Goal: Information Seeking & Learning: Learn about a topic

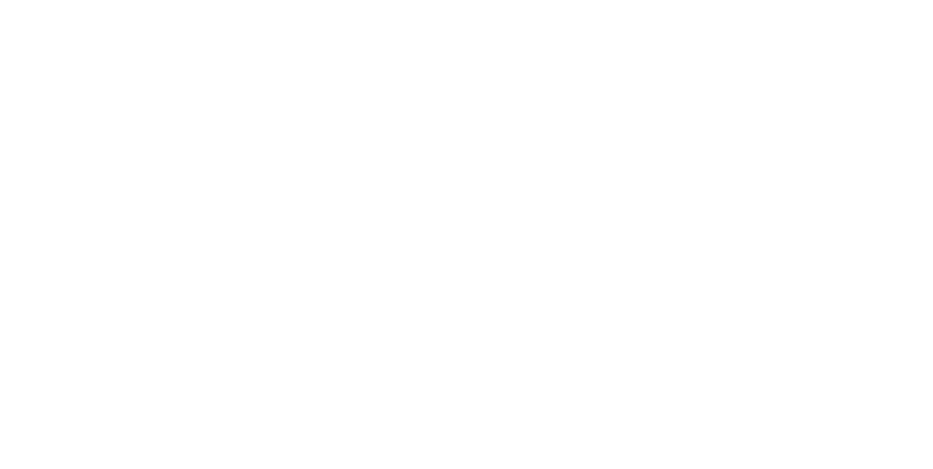
scroll to position [30, 0]
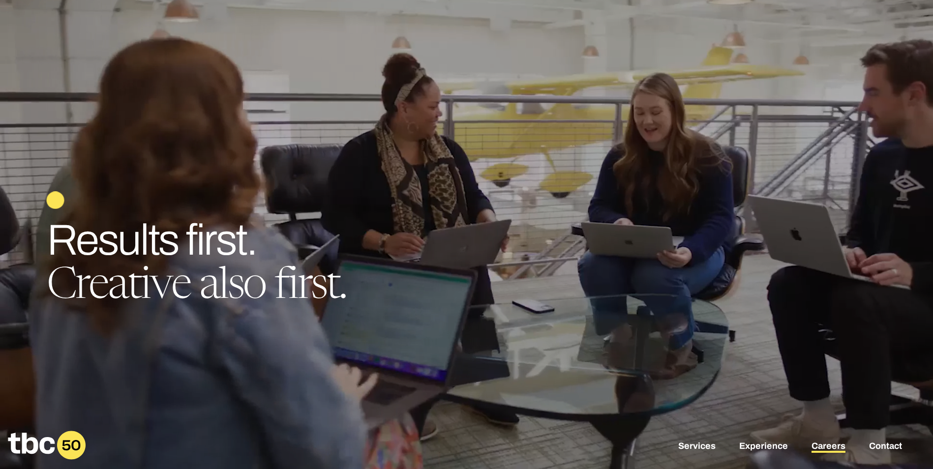
click at [828, 447] on link "Careers" at bounding box center [829, 447] width 34 height 12
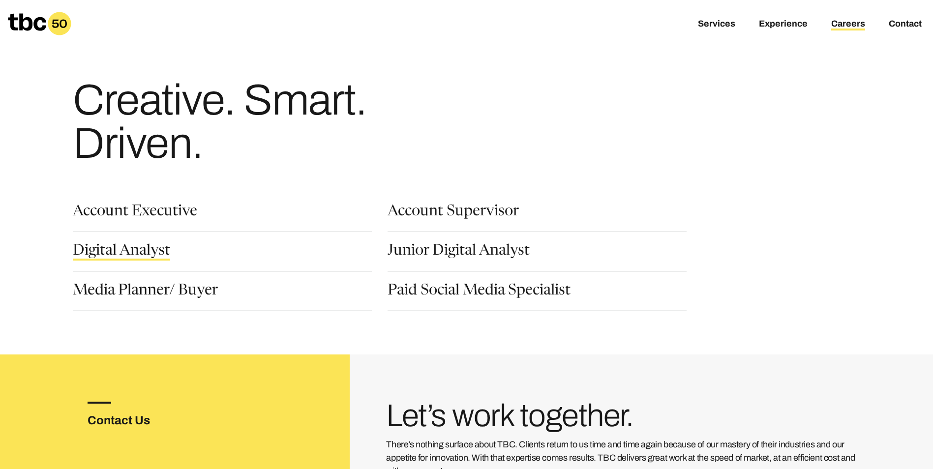
click at [149, 255] on link "Digital Analyst" at bounding box center [121, 252] width 97 height 17
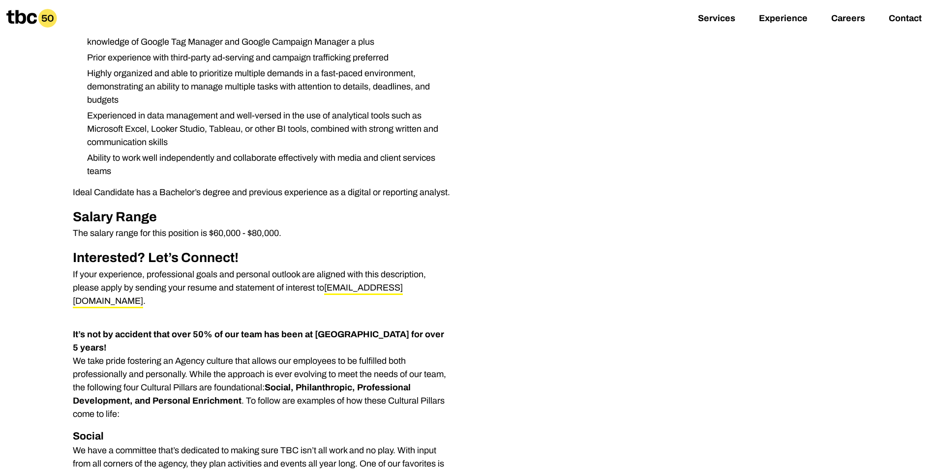
scroll to position [394, 0]
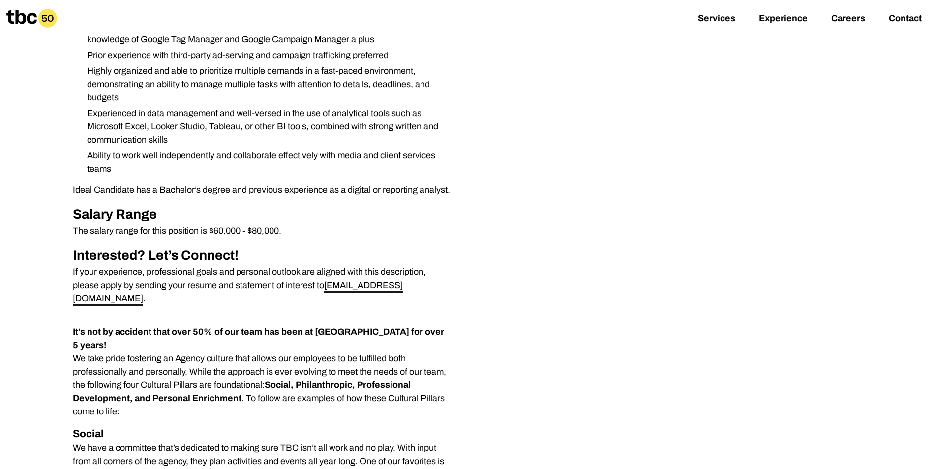
click at [346, 284] on link "[EMAIL_ADDRESS][DOMAIN_NAME]" at bounding box center [238, 293] width 330 height 26
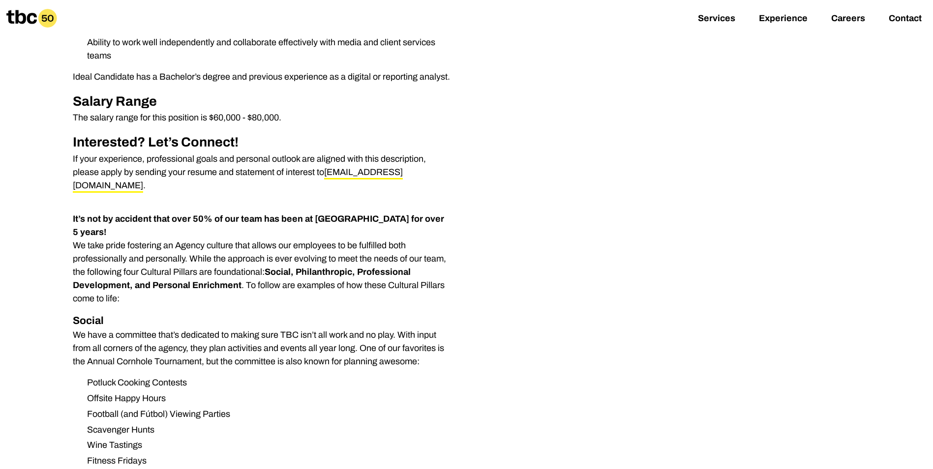
scroll to position [640, 0]
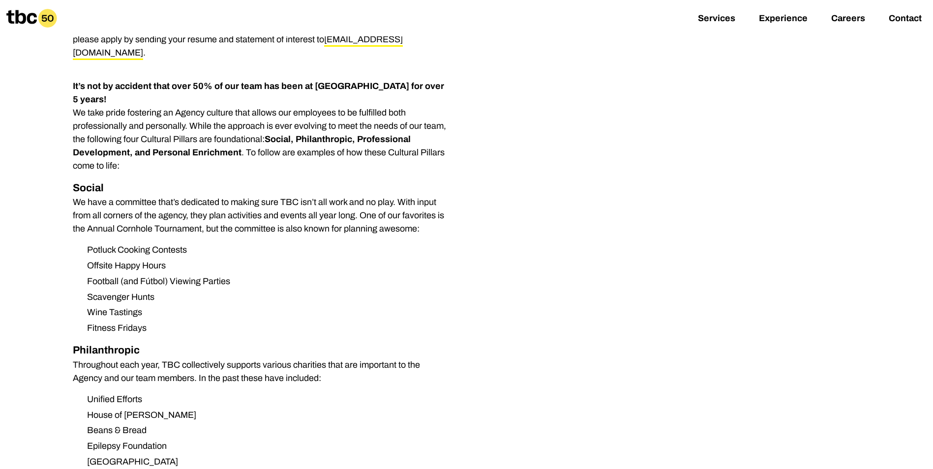
drag, startPoint x: 409, startPoint y: 41, endPoint x: 355, endPoint y: 49, distance: 54.7
click at [355, 49] on div "We are looking for a Digital Analyst with a minimum of 2 years of experience to…" at bounding box center [262, 229] width 378 height 1312
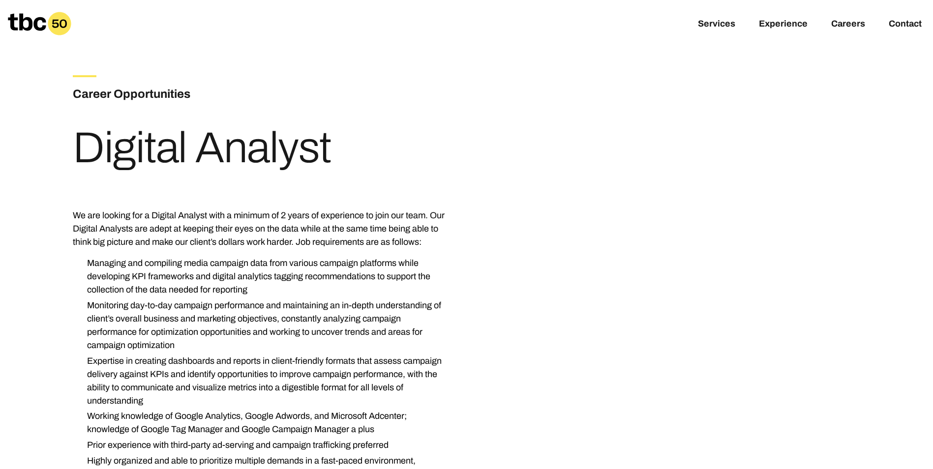
scroll to position [0, 0]
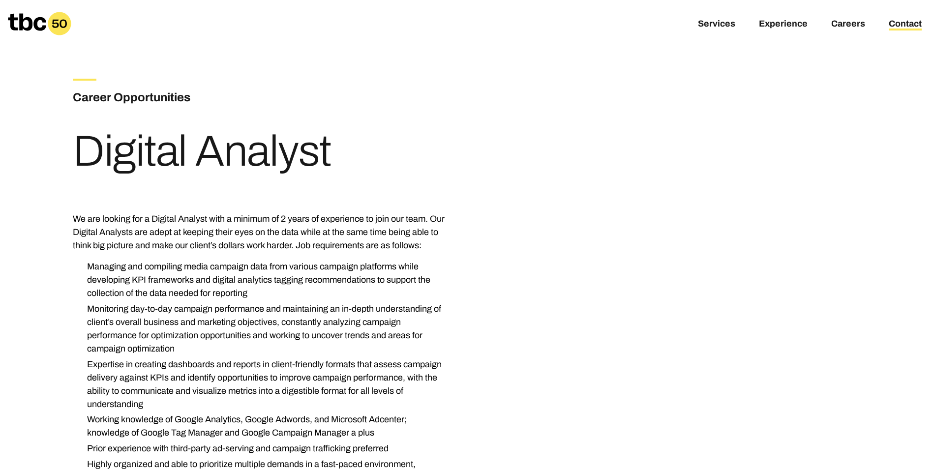
click at [893, 20] on link "Contact" at bounding box center [905, 25] width 33 height 12
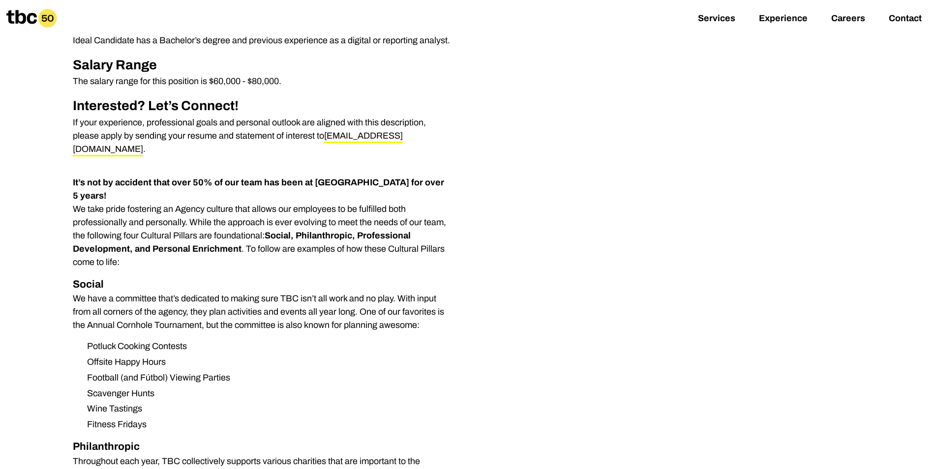
scroll to position [344, 0]
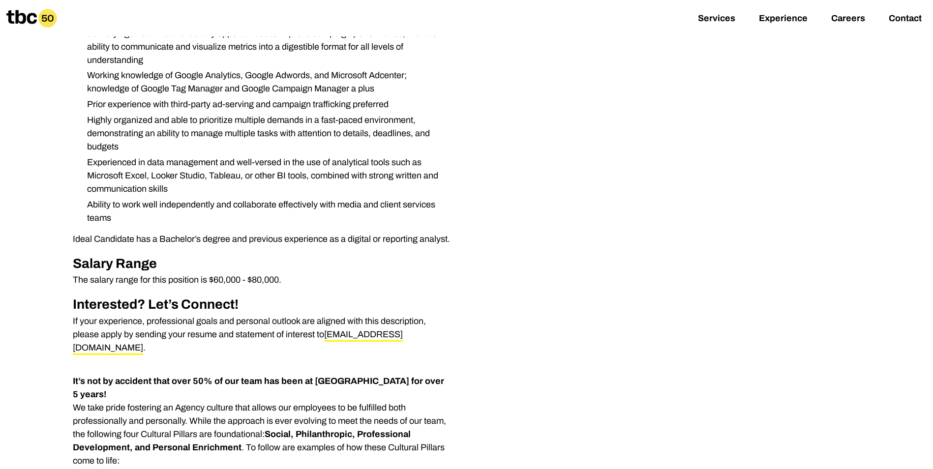
drag, startPoint x: 721, startPoint y: 309, endPoint x: 708, endPoint y: 308, distance: 12.3
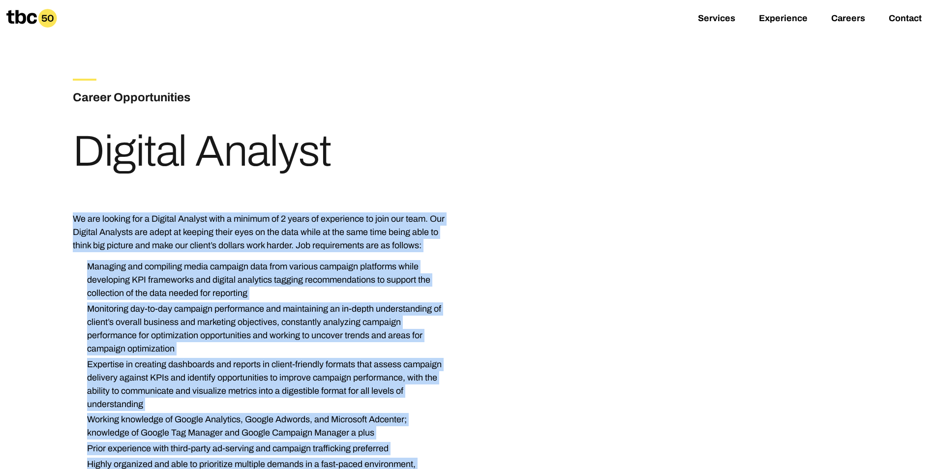
scroll to position [431, 0]
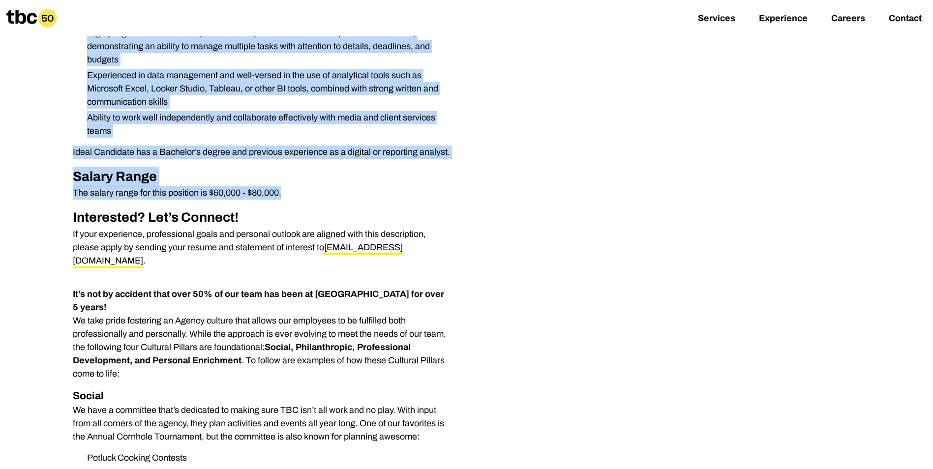
drag, startPoint x: 75, startPoint y: 217, endPoint x: 470, endPoint y: 189, distance: 396.1
click at [470, 189] on div "We are looking for a Digital Analyst with a minimum of 2 years of experience to…" at bounding box center [467, 437] width 788 height 1312
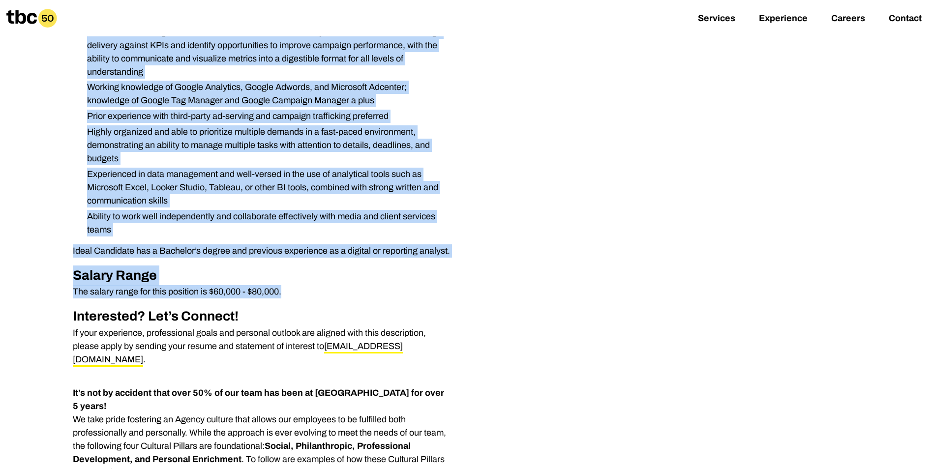
scroll to position [185, 0]
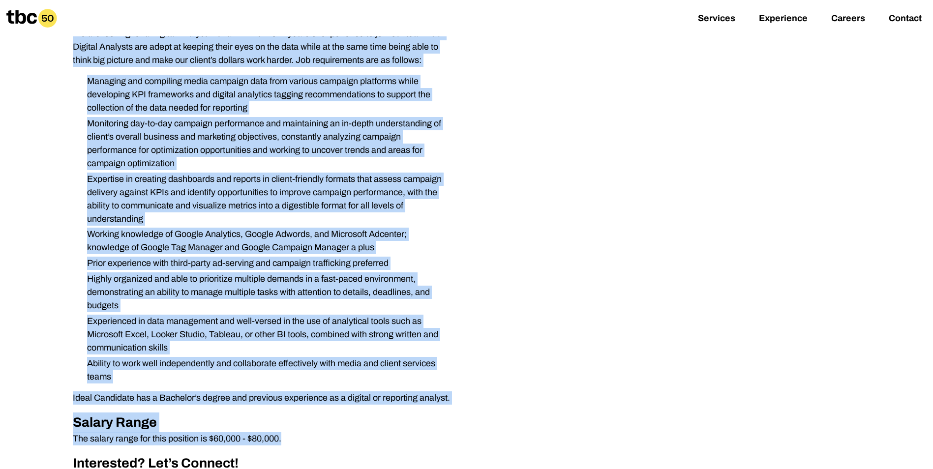
copy div "We are looking for a Digital Analyst with a minimum of 2 years of experience to…"
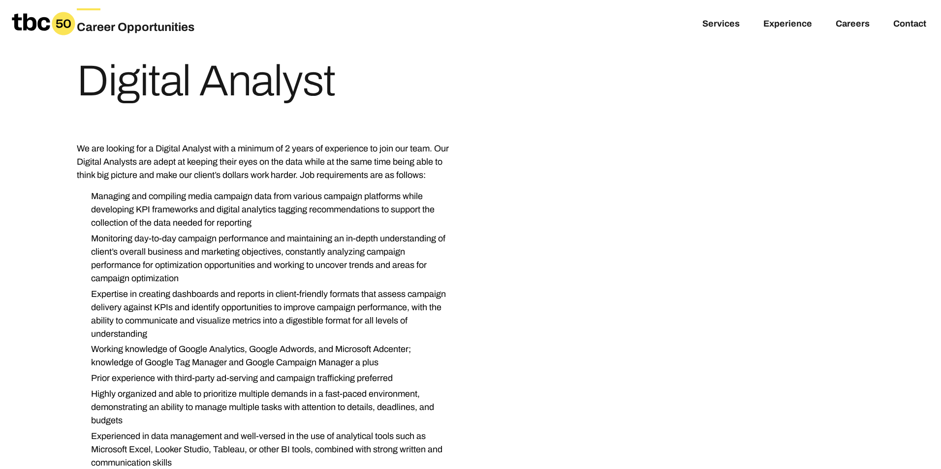
scroll to position [0, 0]
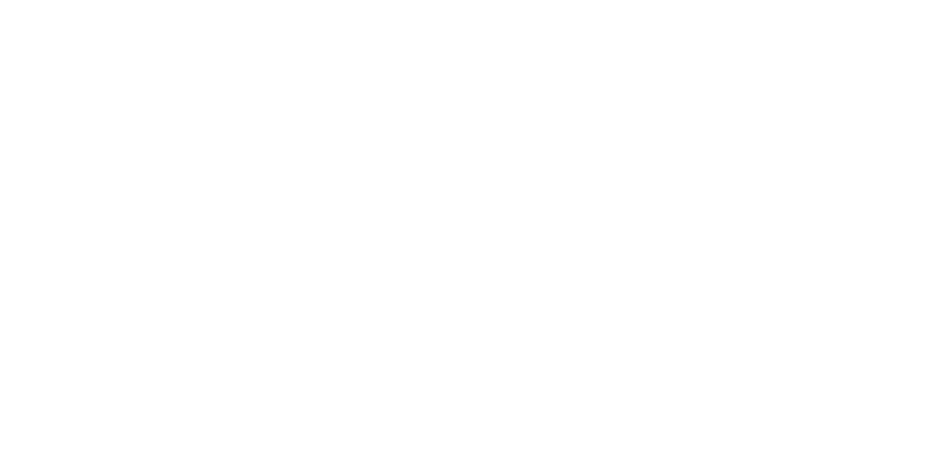
scroll to position [30, 0]
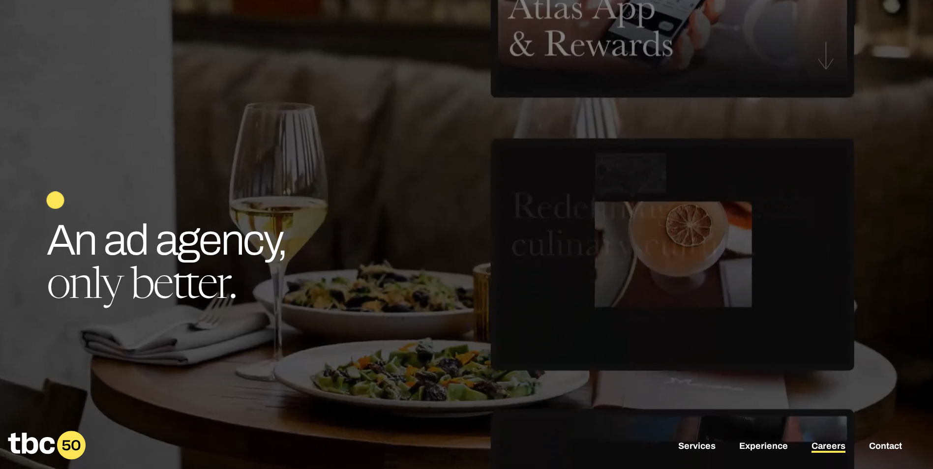
click at [817, 453] on link "Careers" at bounding box center [829, 447] width 34 height 12
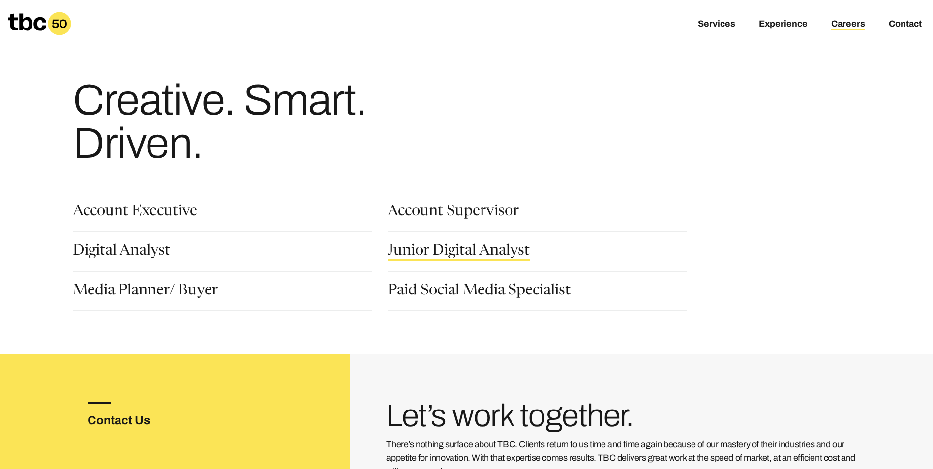
click at [471, 249] on link "Junior Digital Analyst" at bounding box center [459, 252] width 142 height 17
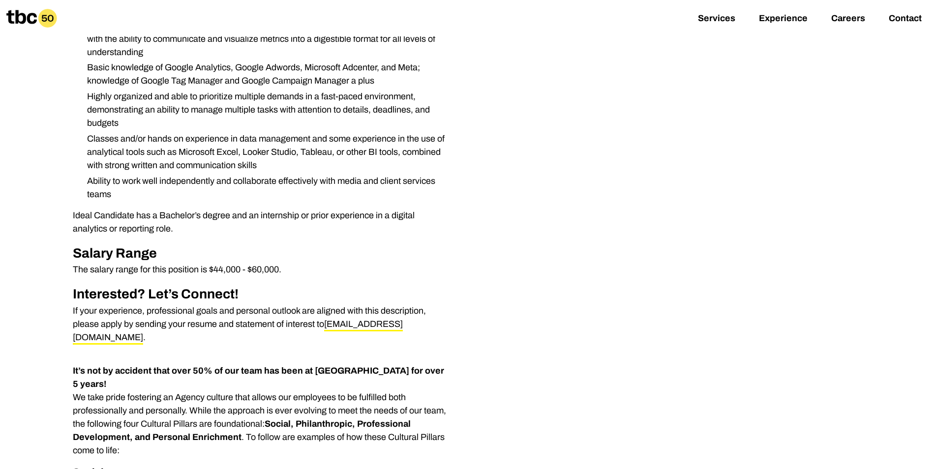
scroll to position [295, 0]
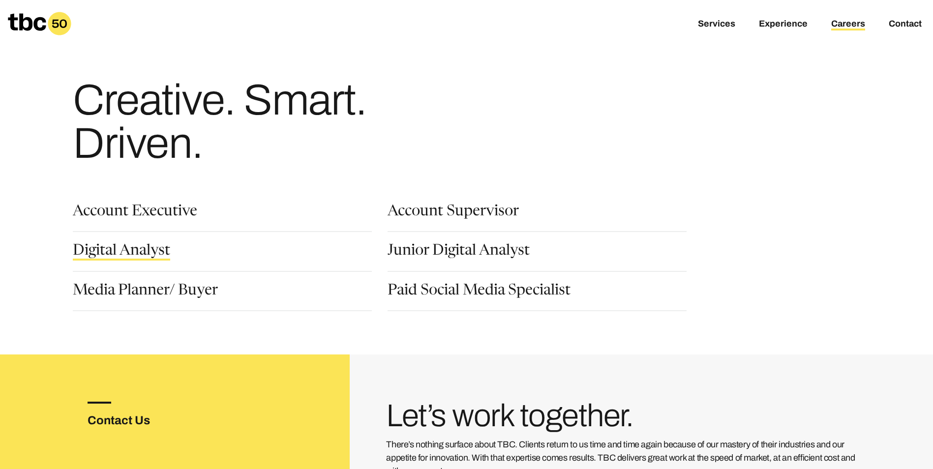
click at [143, 249] on link "Digital Analyst" at bounding box center [121, 252] width 97 height 17
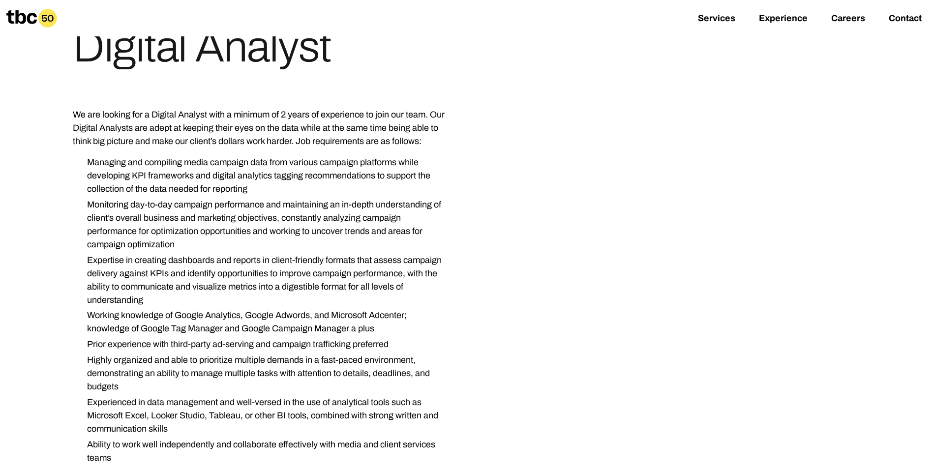
scroll to position [344, 0]
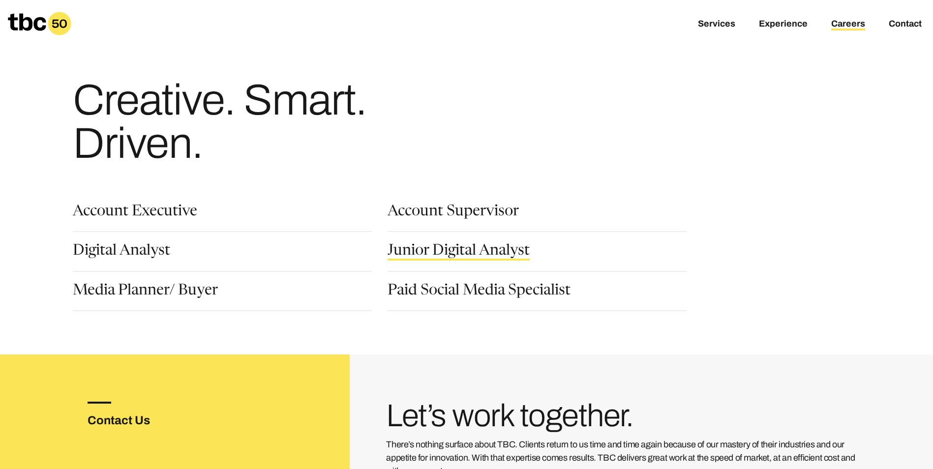
click at [493, 254] on link "Junior Digital Analyst" at bounding box center [459, 252] width 142 height 17
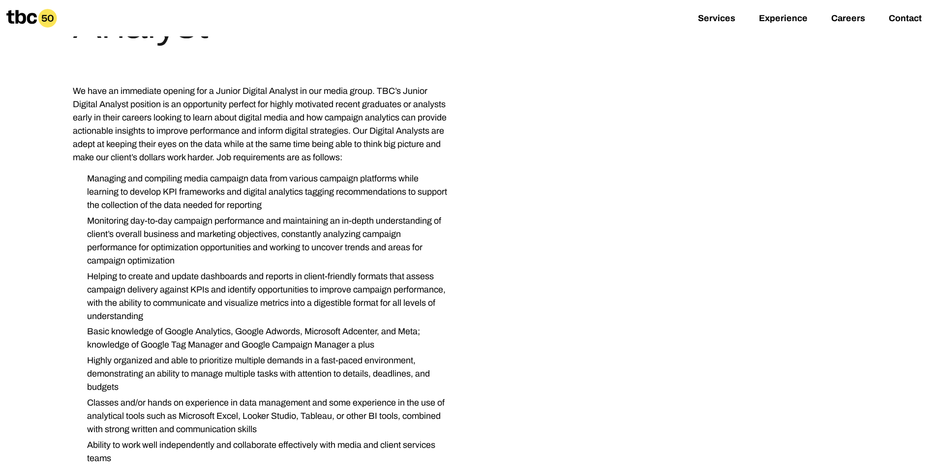
scroll to position [344, 0]
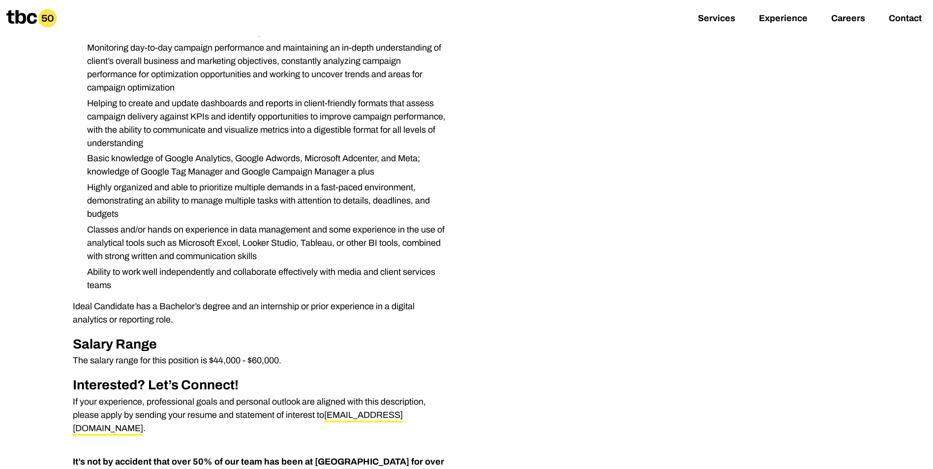
click at [255, 173] on li "Basic knowledge of Google Analytics, Google Adwords, Microsoft Adcenter, and Me…" at bounding box center [264, 165] width 371 height 27
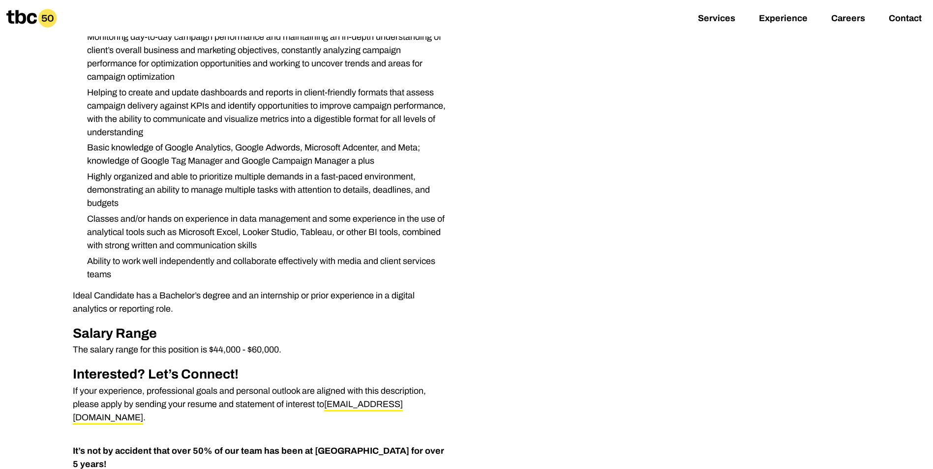
scroll to position [443, 0]
